Goal: Navigation & Orientation: Go to known website

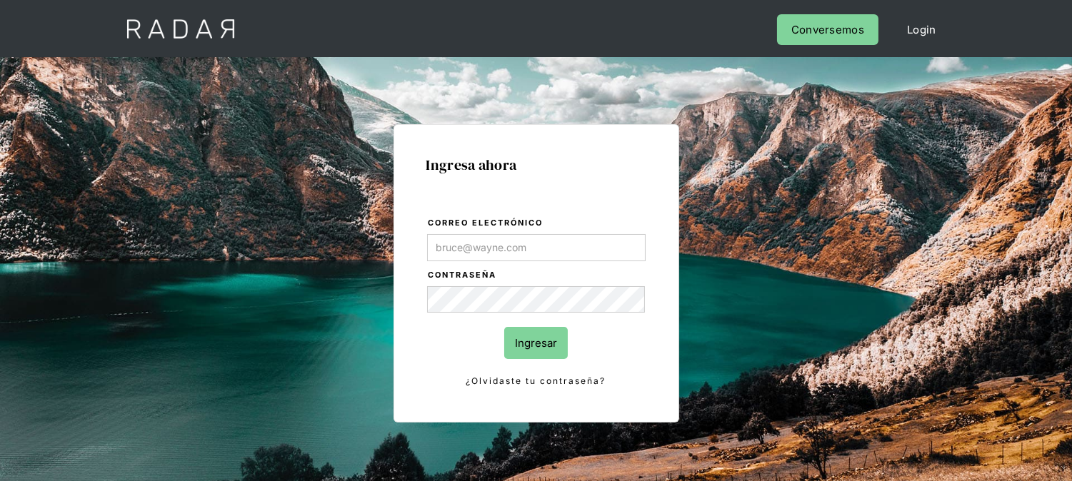
type input "[EMAIL_ADDRESS][DOMAIN_NAME]"
click at [532, 339] on input "Ingresar" at bounding box center [536, 343] width 64 height 32
